Goal: Information Seeking & Learning: Check status

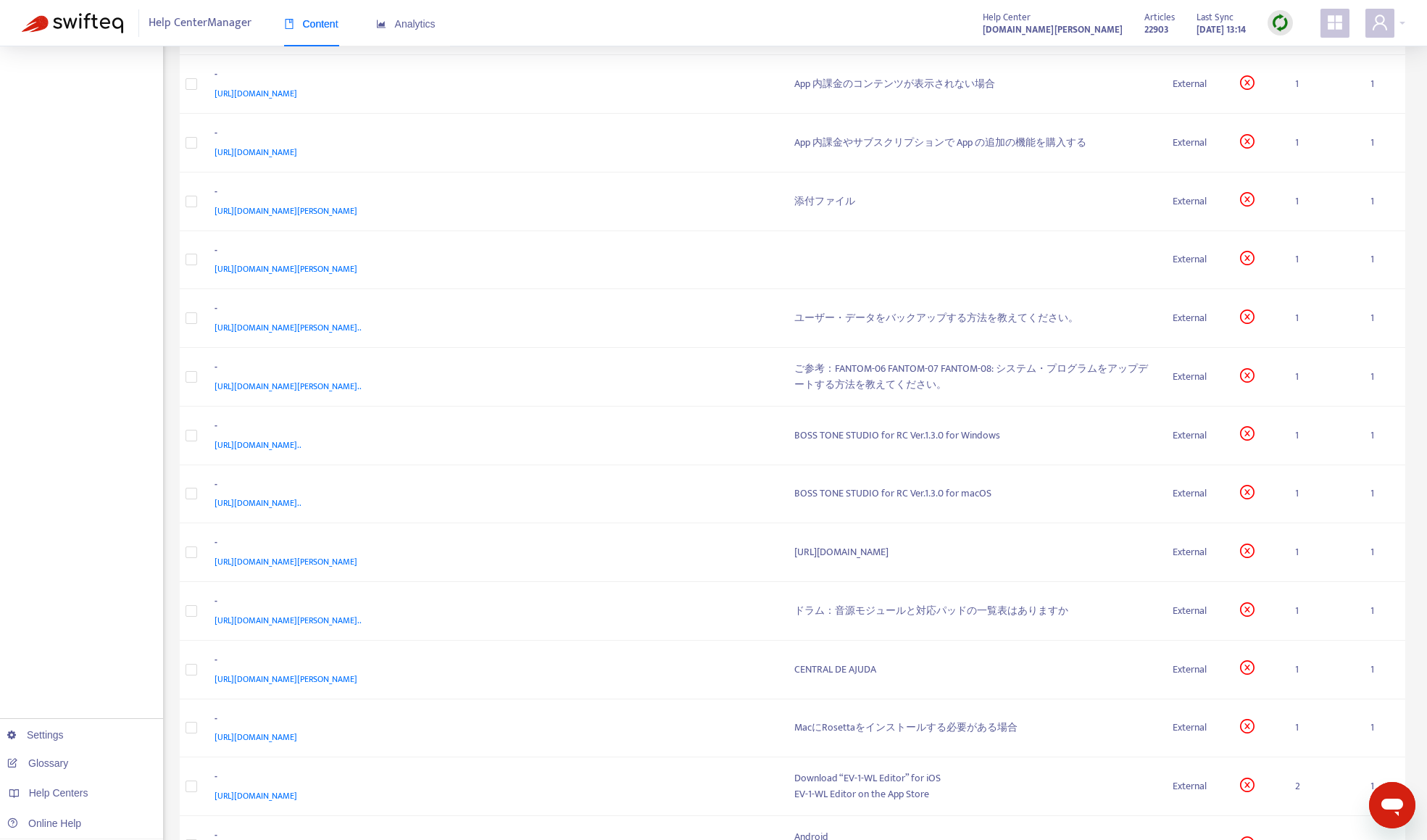
drag, startPoint x: 124, startPoint y: 260, endPoint x: 125, endPoint y: 251, distance: 9.1
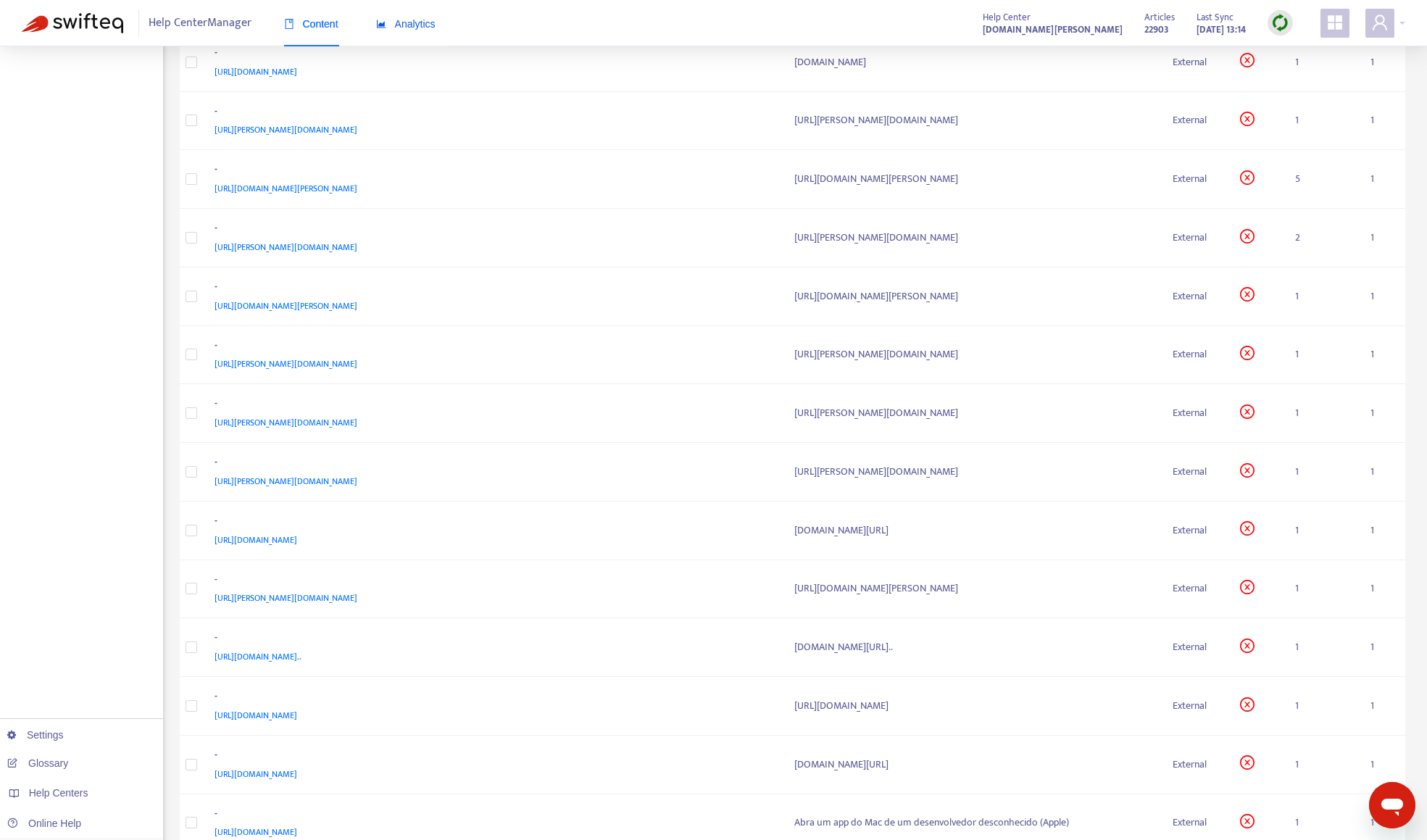
click at [425, 27] on span "Analytics" at bounding box center [406, 24] width 60 height 12
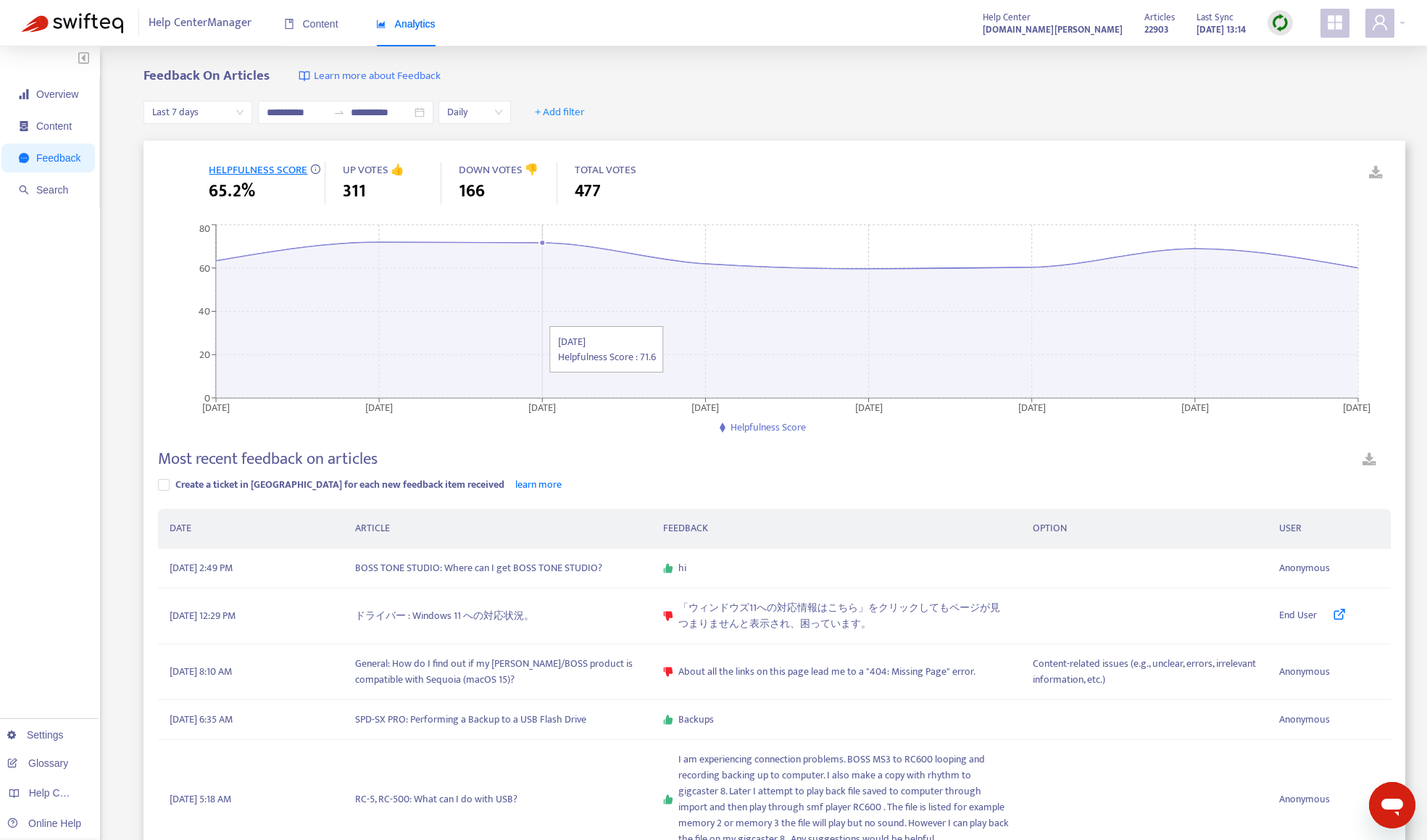
scroll to position [217, 0]
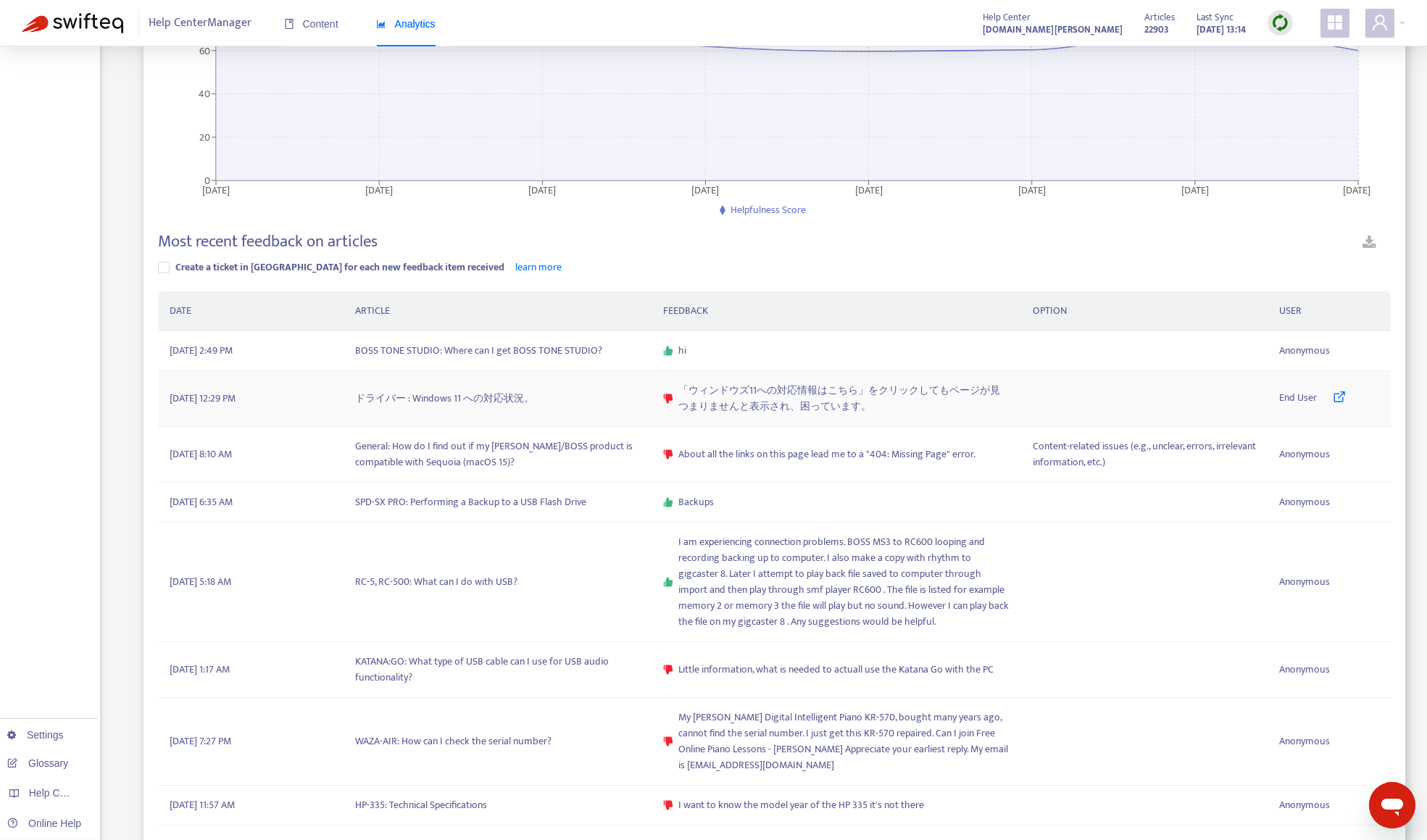
click at [472, 392] on td "ドライバー : Windows 11 への対応状況。" at bounding box center [497, 399] width 308 height 56
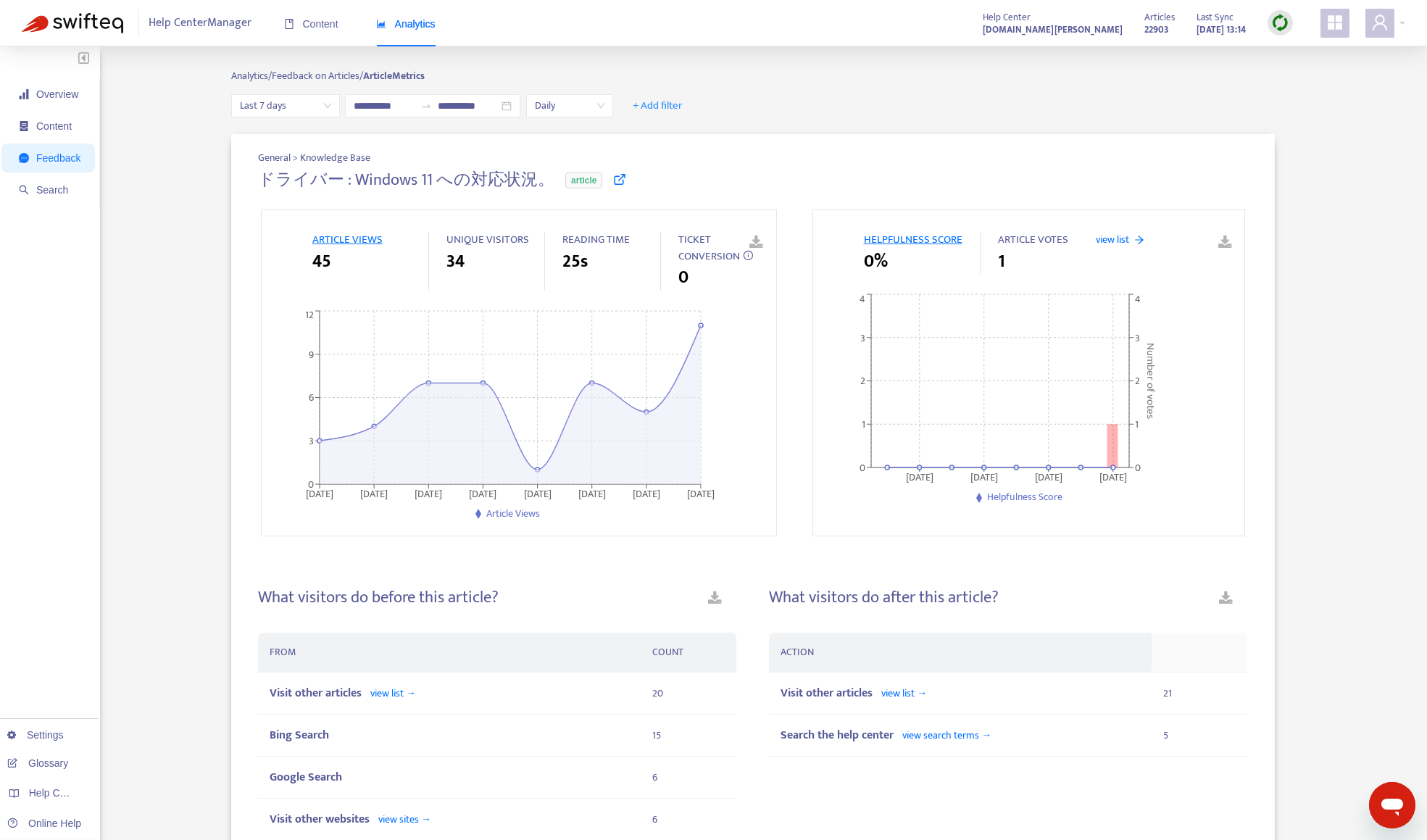
click at [613, 179] on icon at bounding box center [620, 179] width 13 height 13
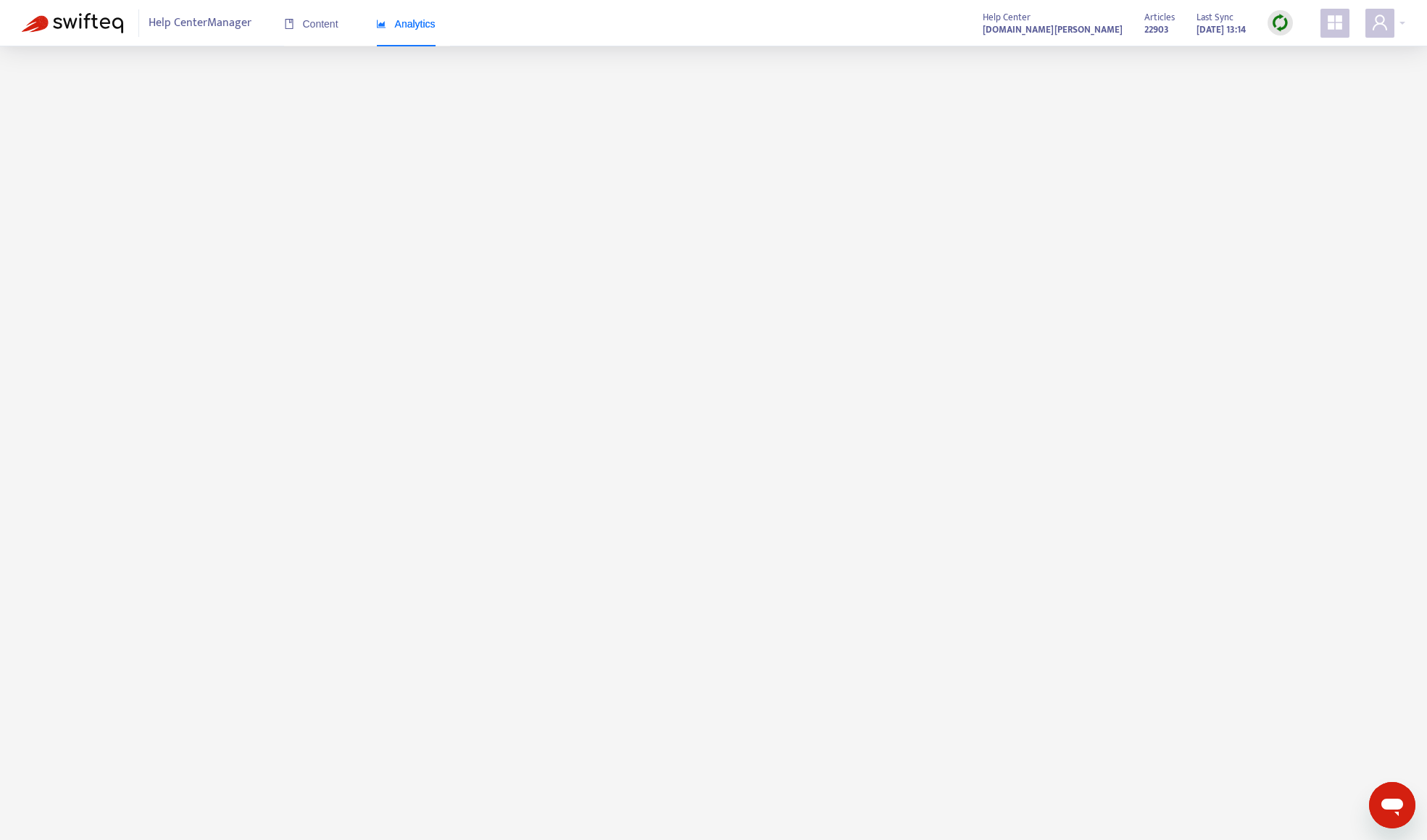
scroll to position [46, 0]
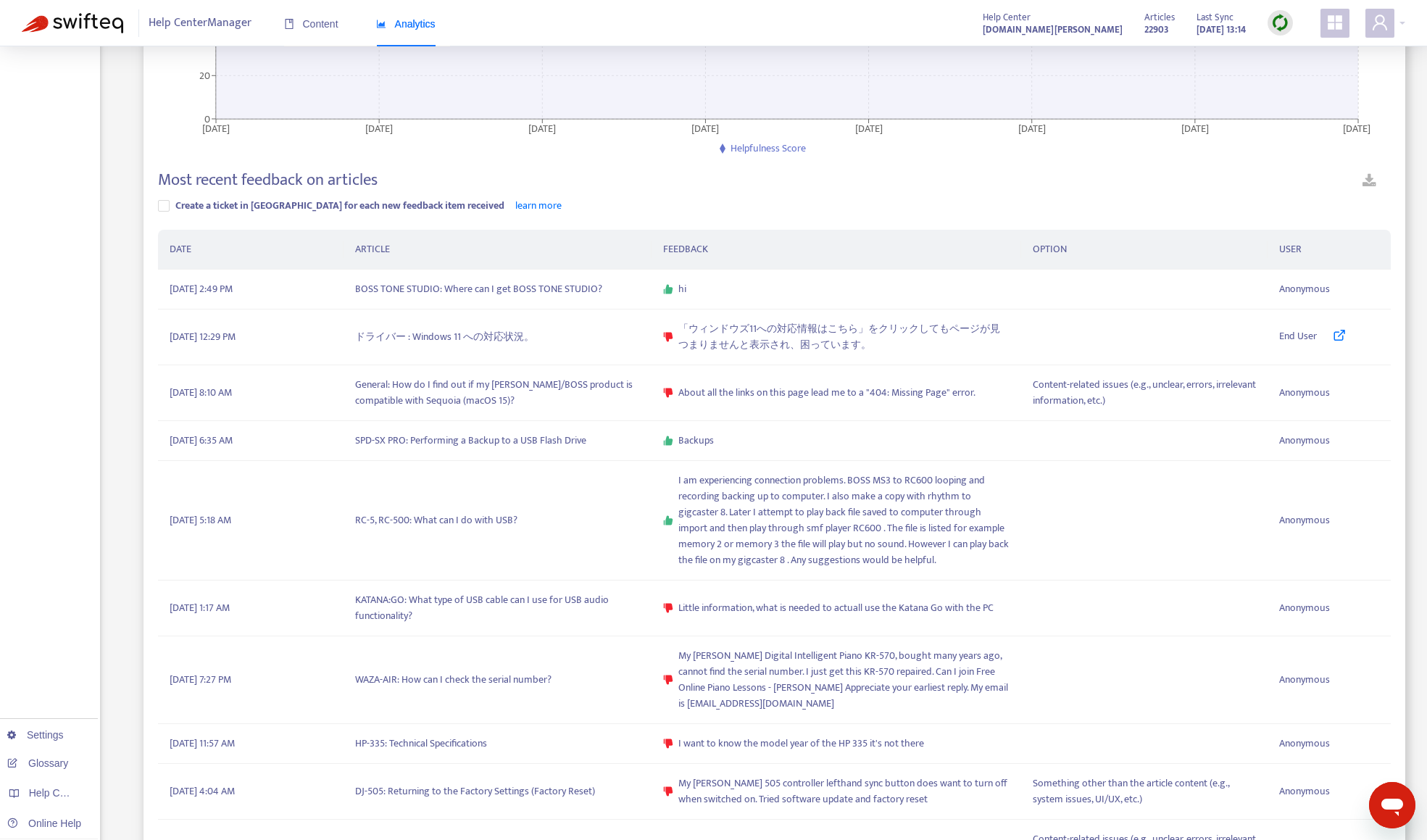
scroll to position [630, 0]
